Goal: Task Accomplishment & Management: Manage account settings

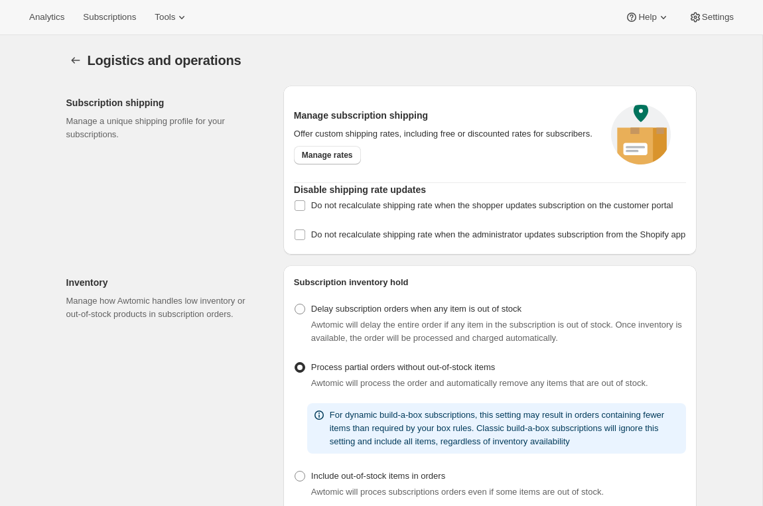
select select "DAY"
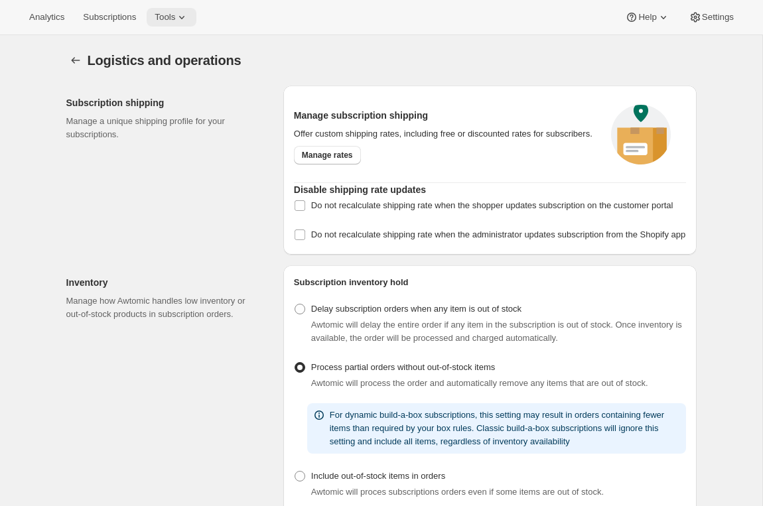
click at [171, 21] on span "Tools" at bounding box center [165, 17] width 21 height 11
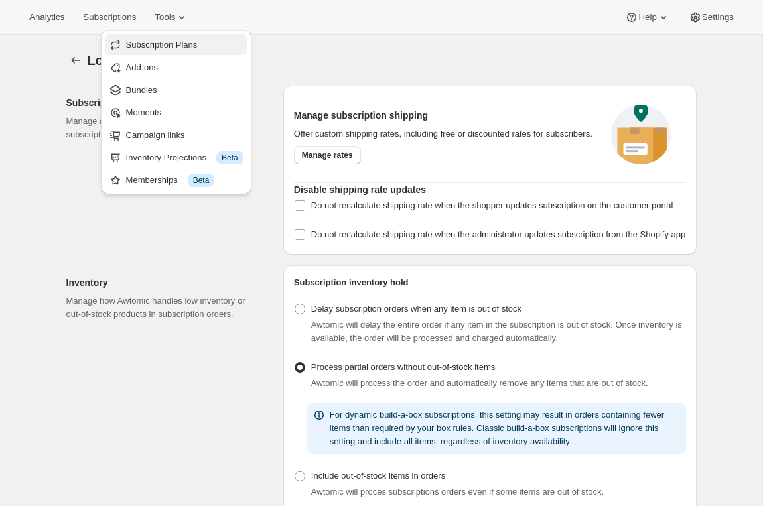
click at [178, 38] on span "Subscription Plans" at bounding box center [184, 44] width 117 height 13
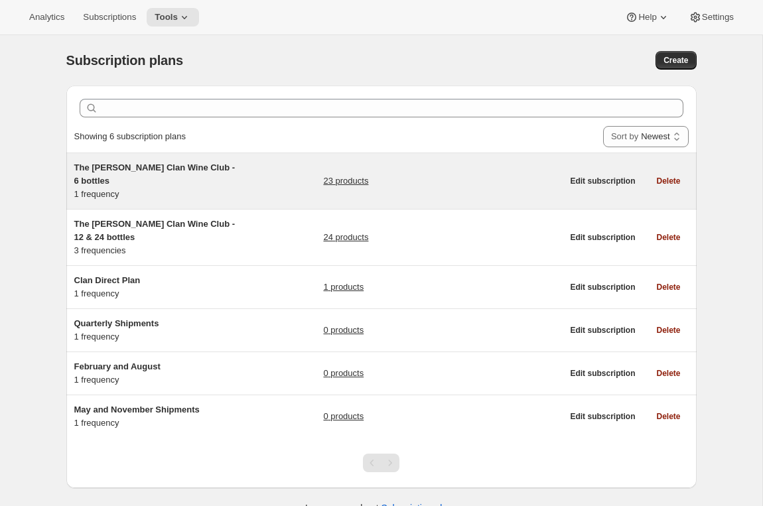
click at [159, 187] on div "The [PERSON_NAME] Clan Wine Club - 6 bottles 1 frequency" at bounding box center [157, 181] width 166 height 40
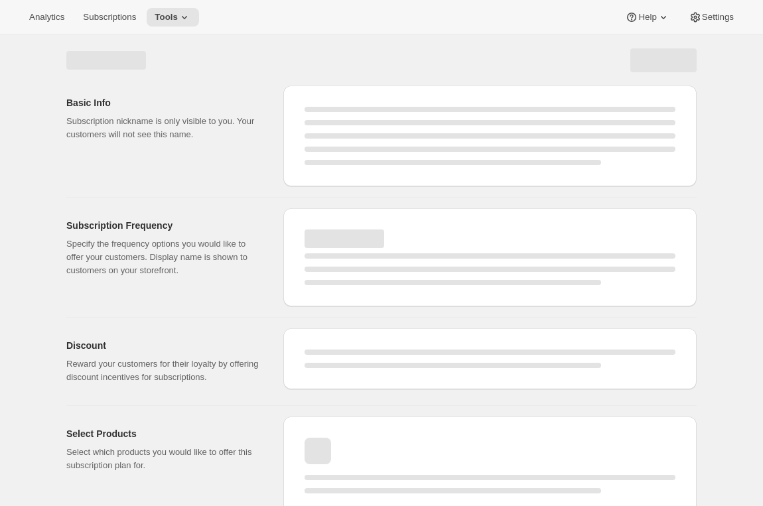
select select "WEEK"
select select "MONTH"
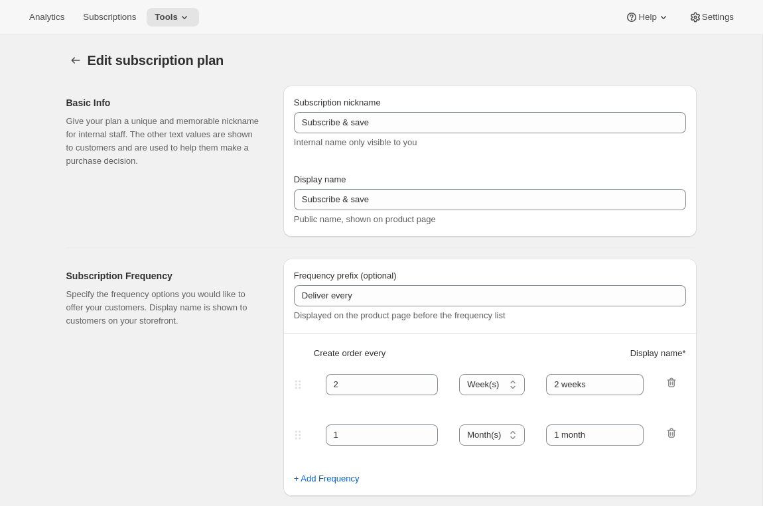
checkbox input "true"
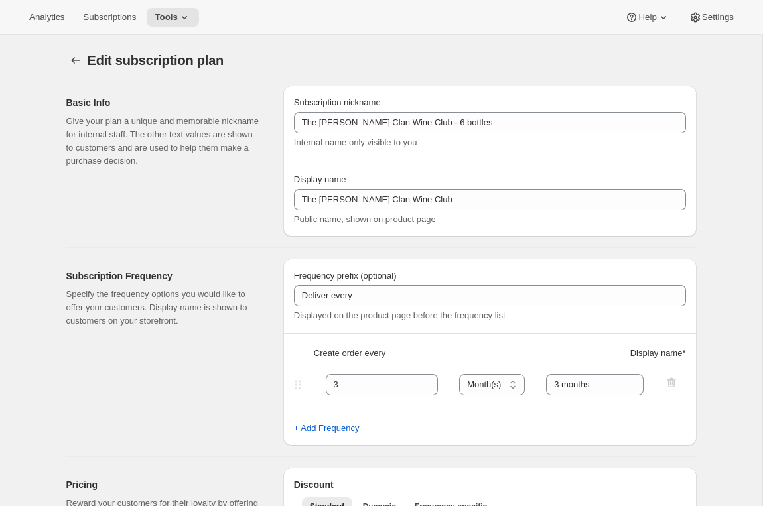
type input "The [PERSON_NAME] Clan Wine Club - 6 bottles"
type input "The [PERSON_NAME] Clan Wine Club"
type input "3"
select select "MONTH"
type input "3 months"
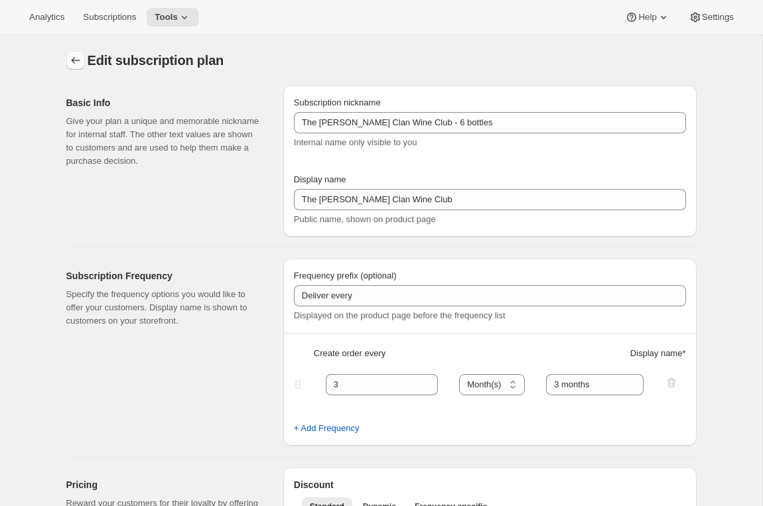
click at [78, 63] on icon "Subscription plans" at bounding box center [75, 60] width 13 height 13
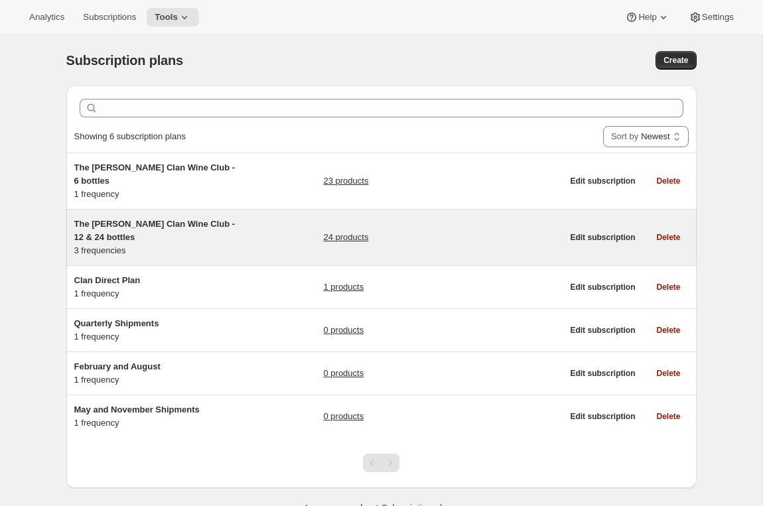
click at [159, 219] on span "The [PERSON_NAME] Clan Wine Club - 12 & 24 bottles" at bounding box center [154, 230] width 161 height 23
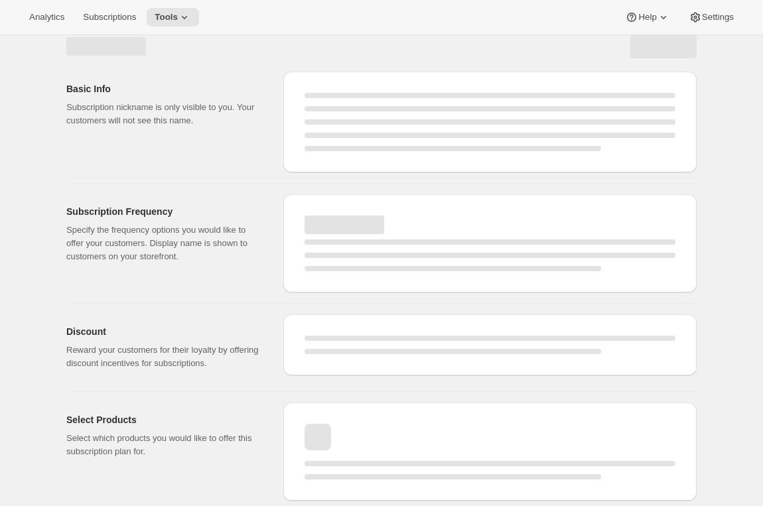
select select "WEEK"
select select "MONTH"
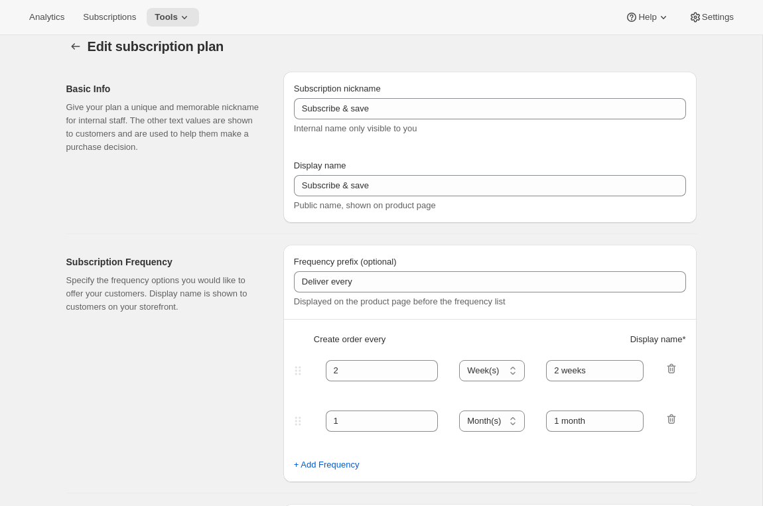
type input "The [PERSON_NAME] Clan Wine Club - 12 & 24 bottles"
type input "The [PERSON_NAME] Clan Wine Club"
type input "3"
select select "MONTH"
type input "3 months"
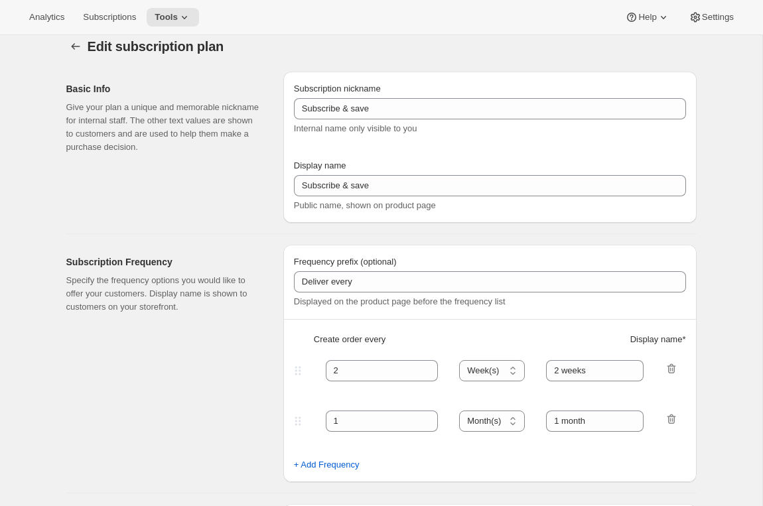
type input "4"
type input "4 months"
select select "MONTH"
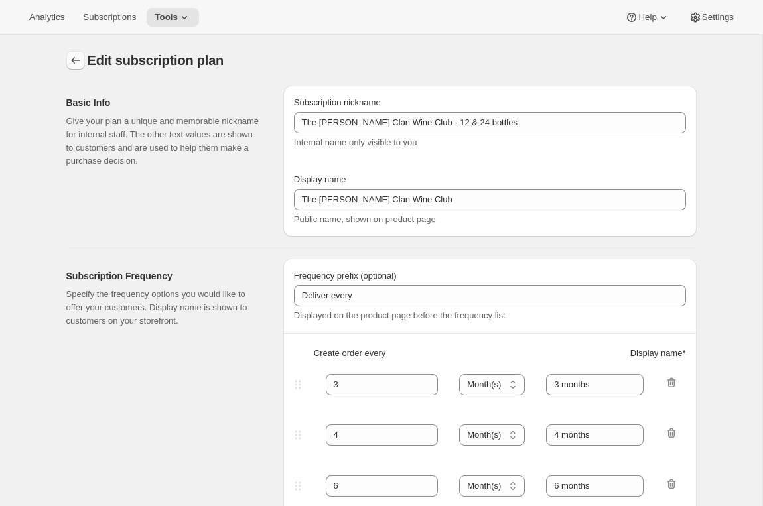
click at [74, 56] on icon "Subscription plans" at bounding box center [75, 60] width 13 height 13
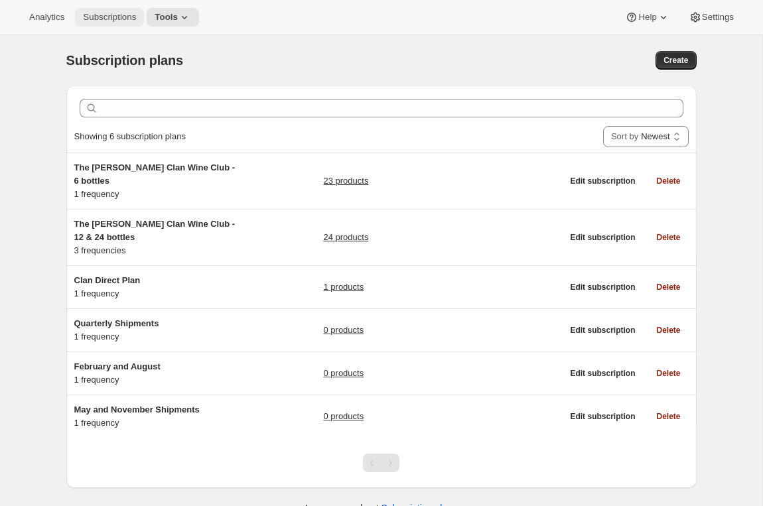
click at [112, 26] on button "Subscriptions" at bounding box center [109, 17] width 69 height 19
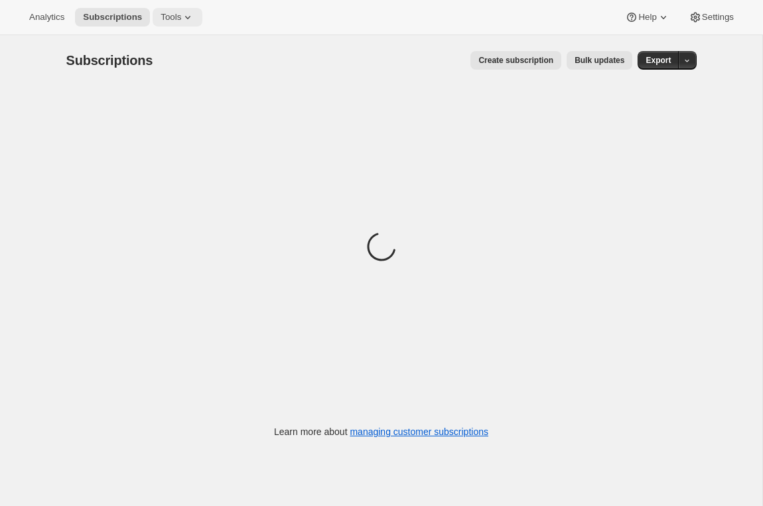
click at [177, 17] on span "Tools" at bounding box center [171, 17] width 21 height 11
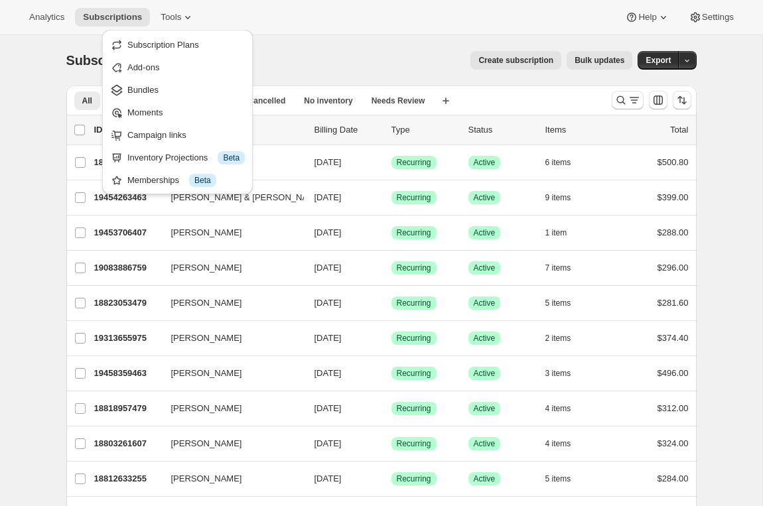
click at [303, 48] on div "Subscriptions. This page is ready Subscriptions Create subscription Bulk update…" at bounding box center [381, 60] width 631 height 50
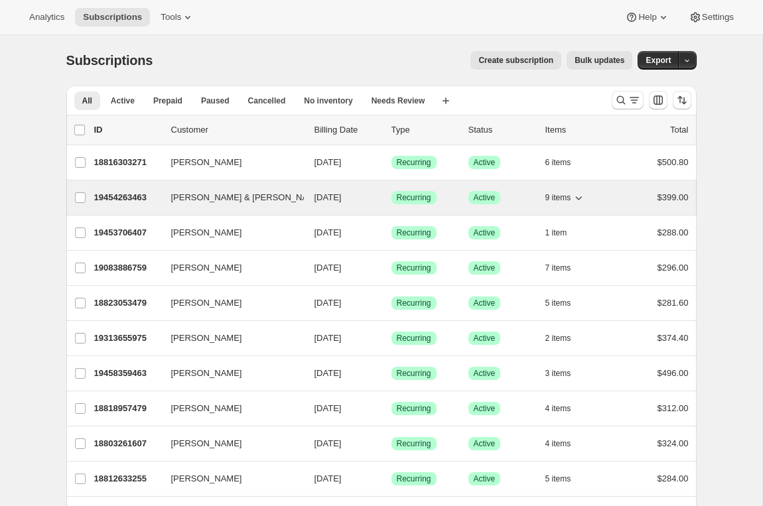
click at [121, 193] on p "19454263463" at bounding box center [127, 197] width 66 height 13
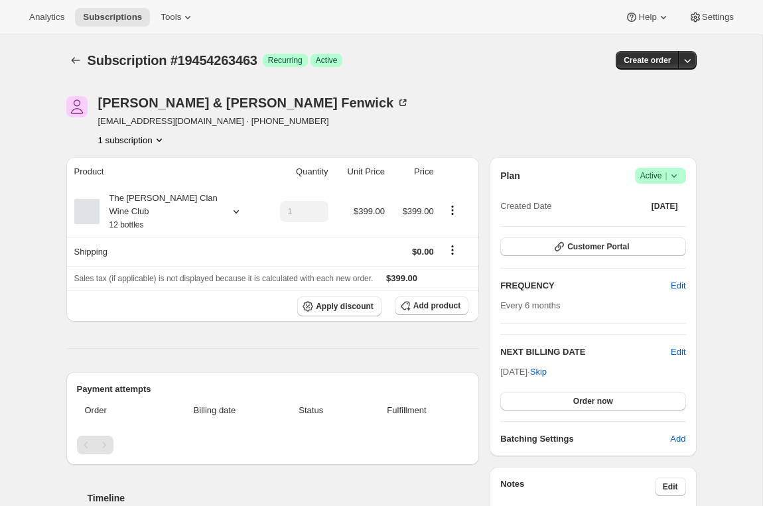
click at [420, 82] on div "Subscription #19454263463. This page is ready Subscription #19454263463 Success…" at bounding box center [381, 60] width 631 height 50
click at [230, 211] on icon at bounding box center [236, 211] width 13 height 13
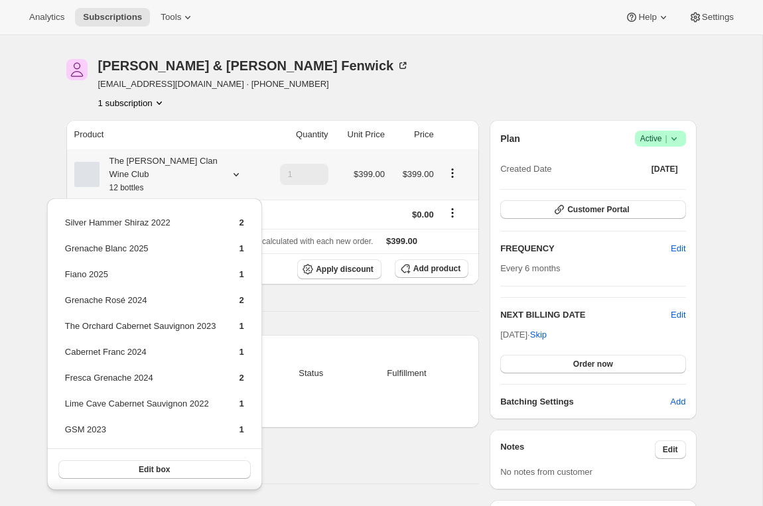
scroll to position [39, 0]
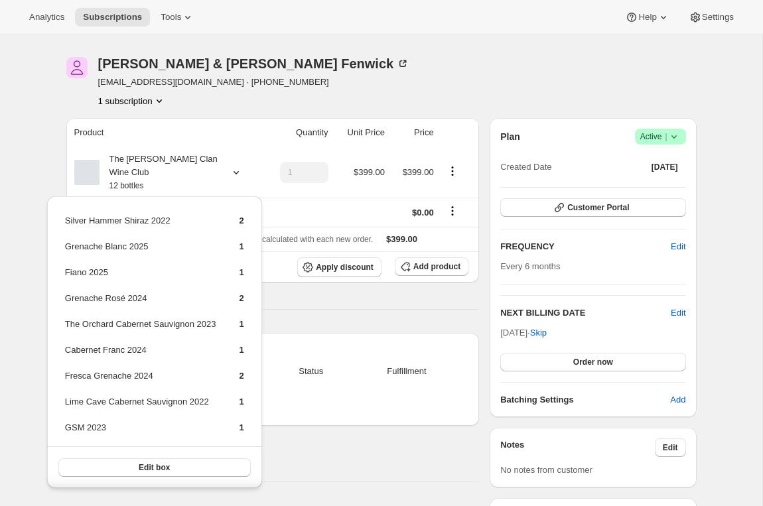
click at [323, 317] on div "Product Quantity Unit Price Price The [PERSON_NAME] Clan Wine Club 12 bottles 1…" at bounding box center [272, 350] width 413 height 465
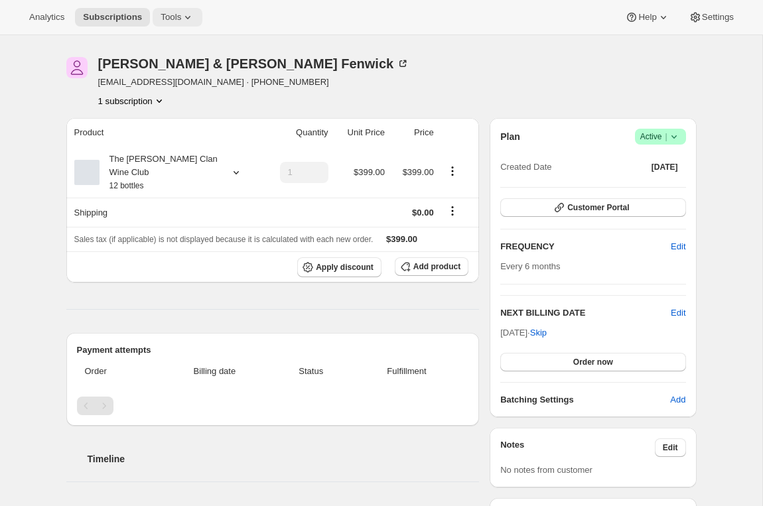
click at [185, 24] on button "Tools" at bounding box center [178, 17] width 50 height 19
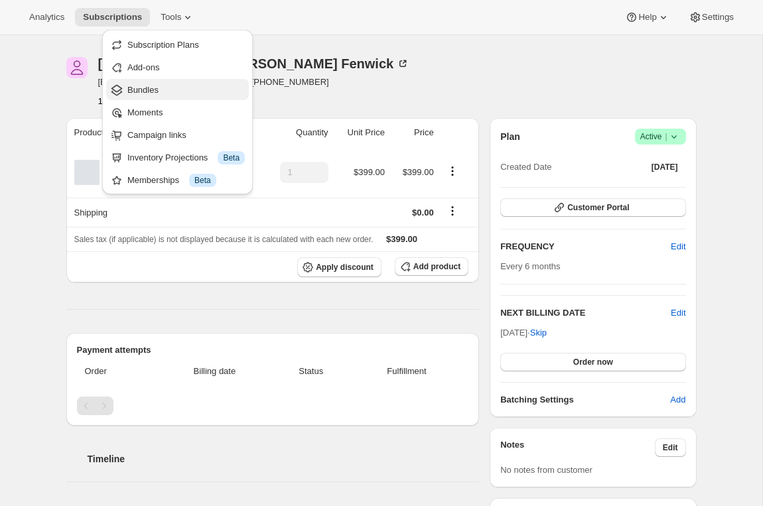
click at [148, 94] on span "Bundles" at bounding box center [142, 90] width 31 height 10
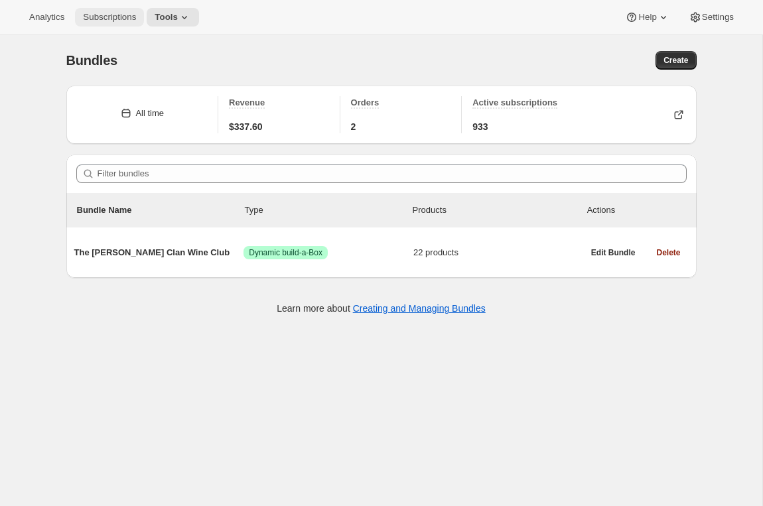
click at [127, 23] on button "Subscriptions" at bounding box center [109, 17] width 69 height 19
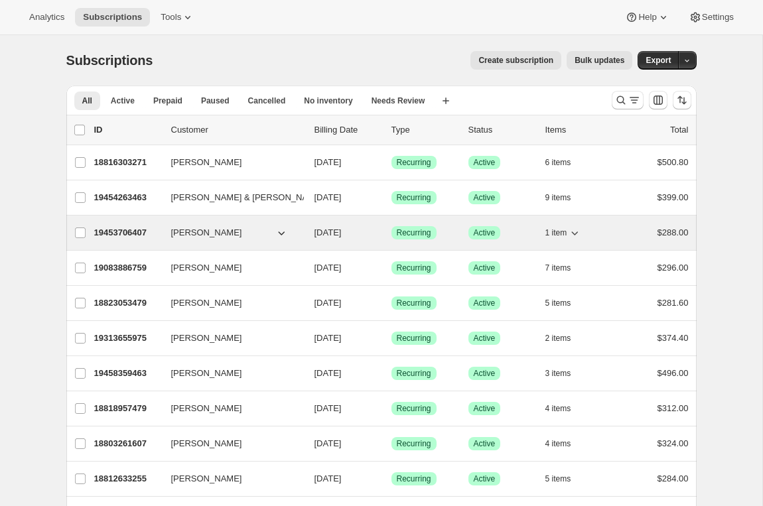
click at [128, 230] on p "19453706407" at bounding box center [127, 232] width 66 height 13
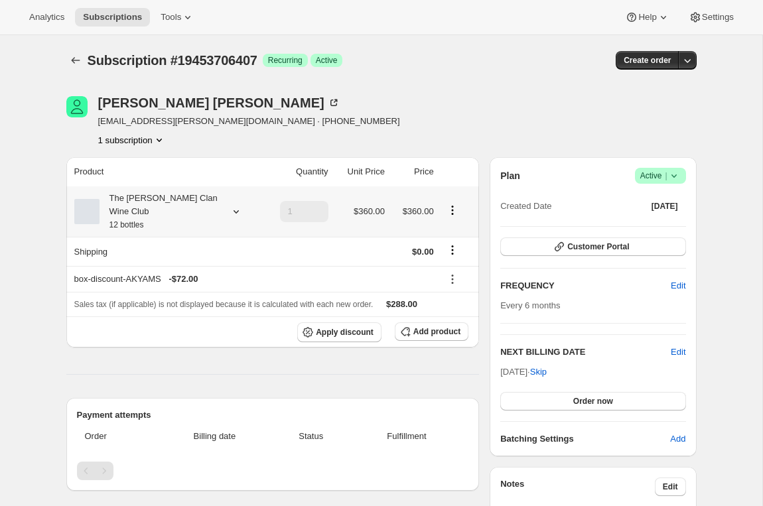
click at [449, 210] on icon "Product actions" at bounding box center [452, 210] width 13 height 13
click at [467, 190] on td at bounding box center [459, 211] width 42 height 50
click at [455, 255] on icon "Shipping actions" at bounding box center [452, 250] width 13 height 13
click at [449, 278] on span "Edit shipping rate" at bounding box center [450, 276] width 66 height 10
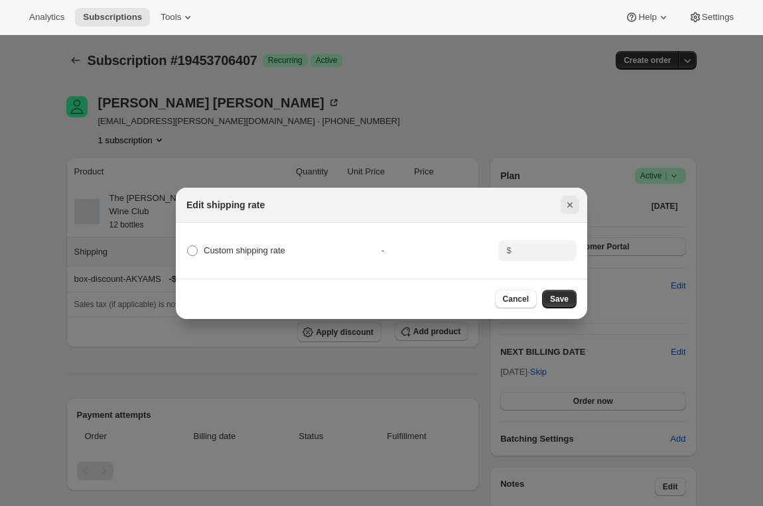
click at [574, 200] on icon "Close" at bounding box center [569, 204] width 13 height 13
